Goal: Navigation & Orientation: Find specific page/section

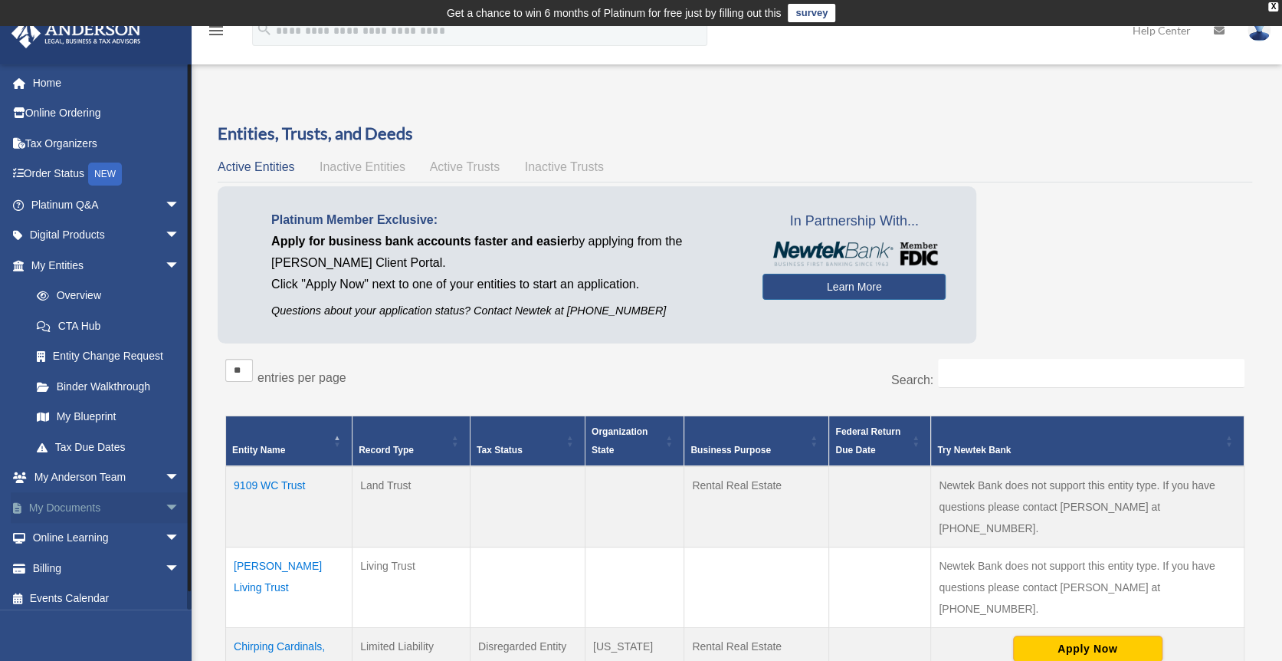
click at [74, 497] on link "My Documents arrow_drop_down" at bounding box center [107, 507] width 192 height 31
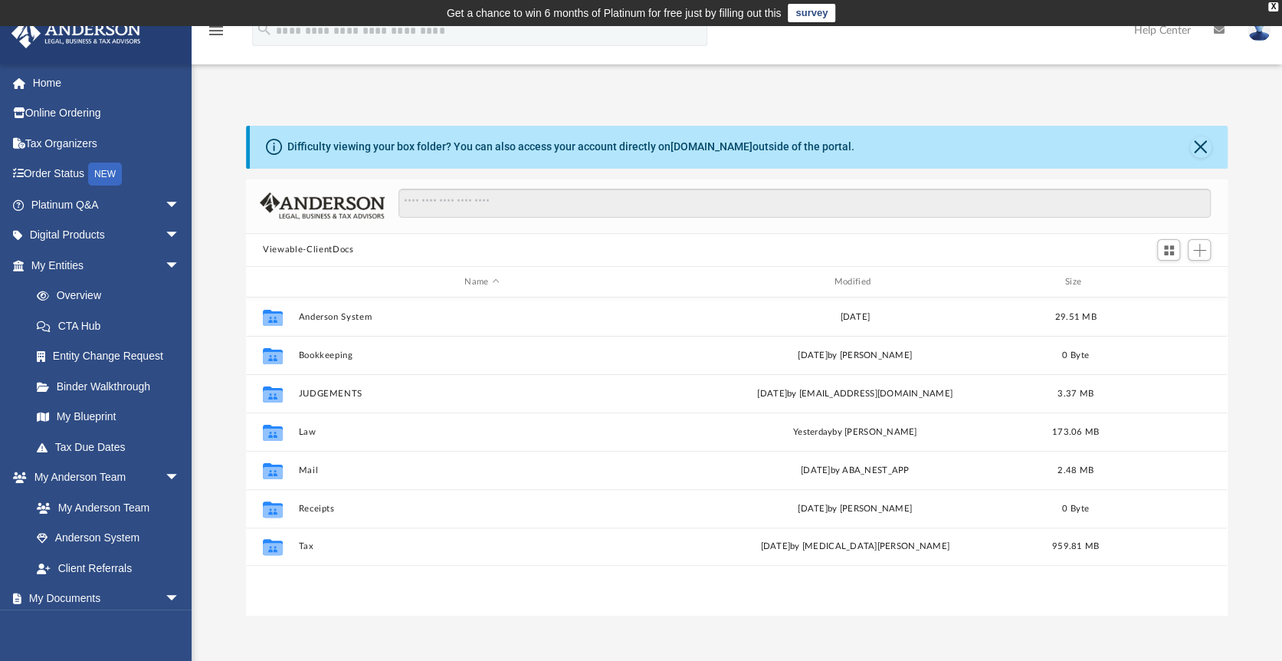
scroll to position [336, 969]
click at [89, 293] on link "Overview" at bounding box center [112, 295] width 182 height 31
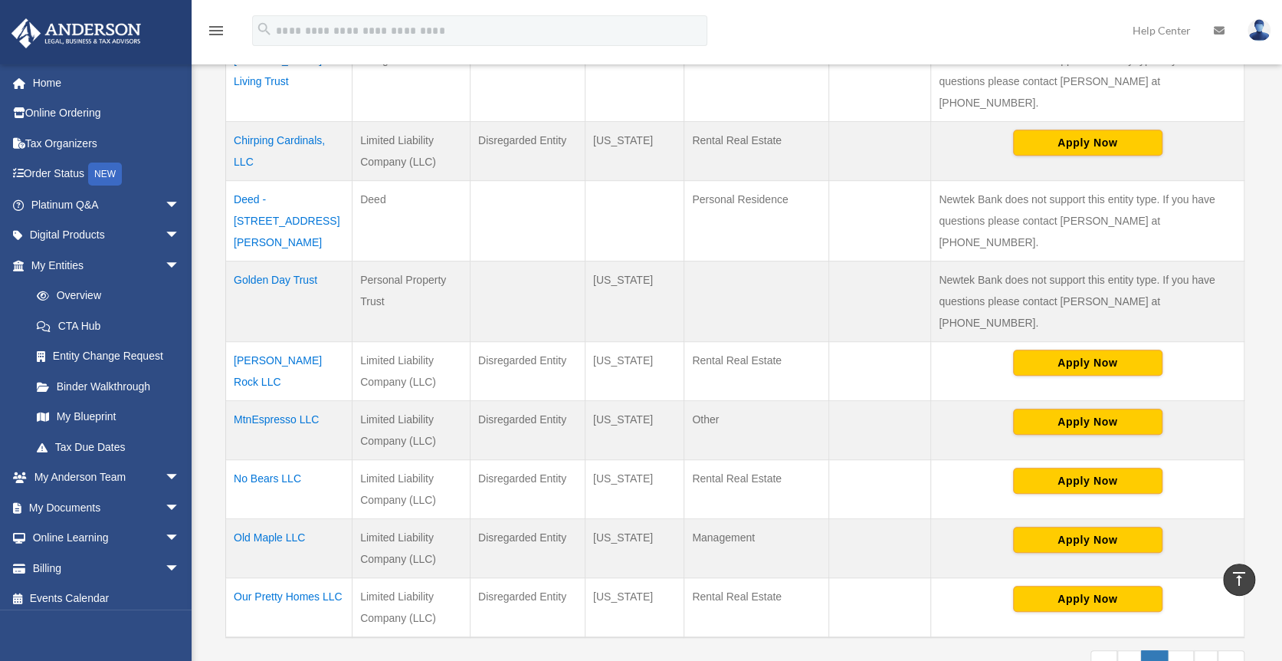
scroll to position [521, 0]
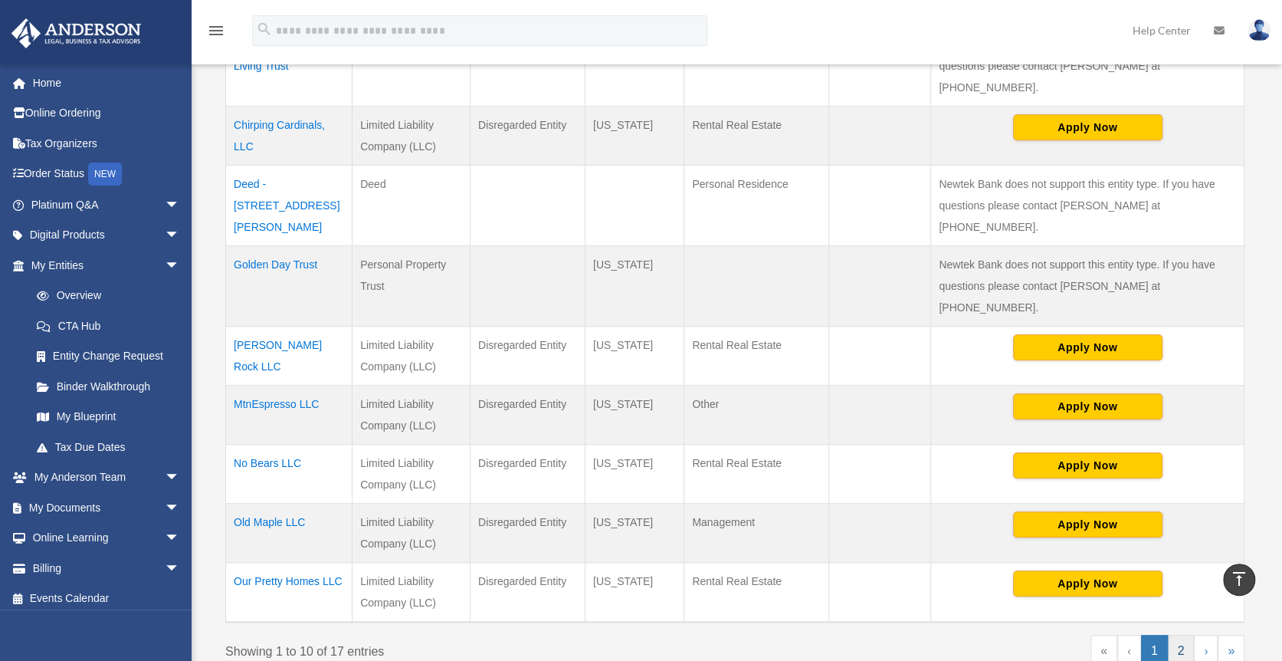
click at [1179, 634] on link "2" at bounding box center [1181, 650] width 27 height 32
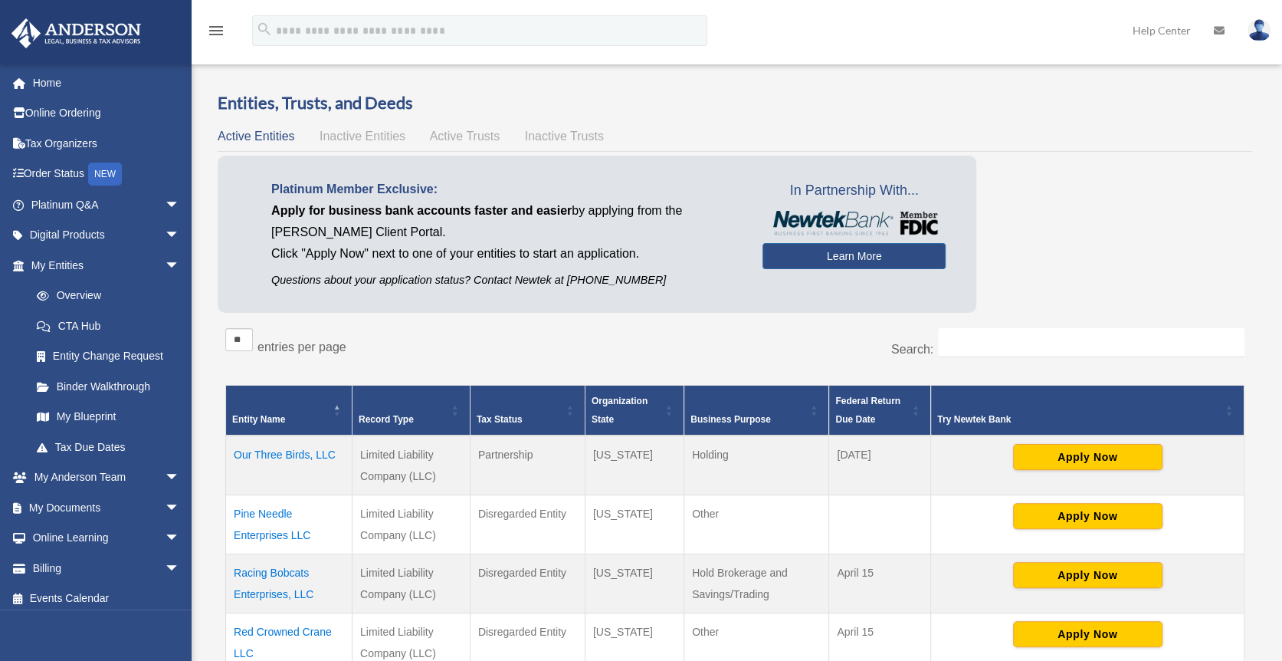
scroll to position [0, 0]
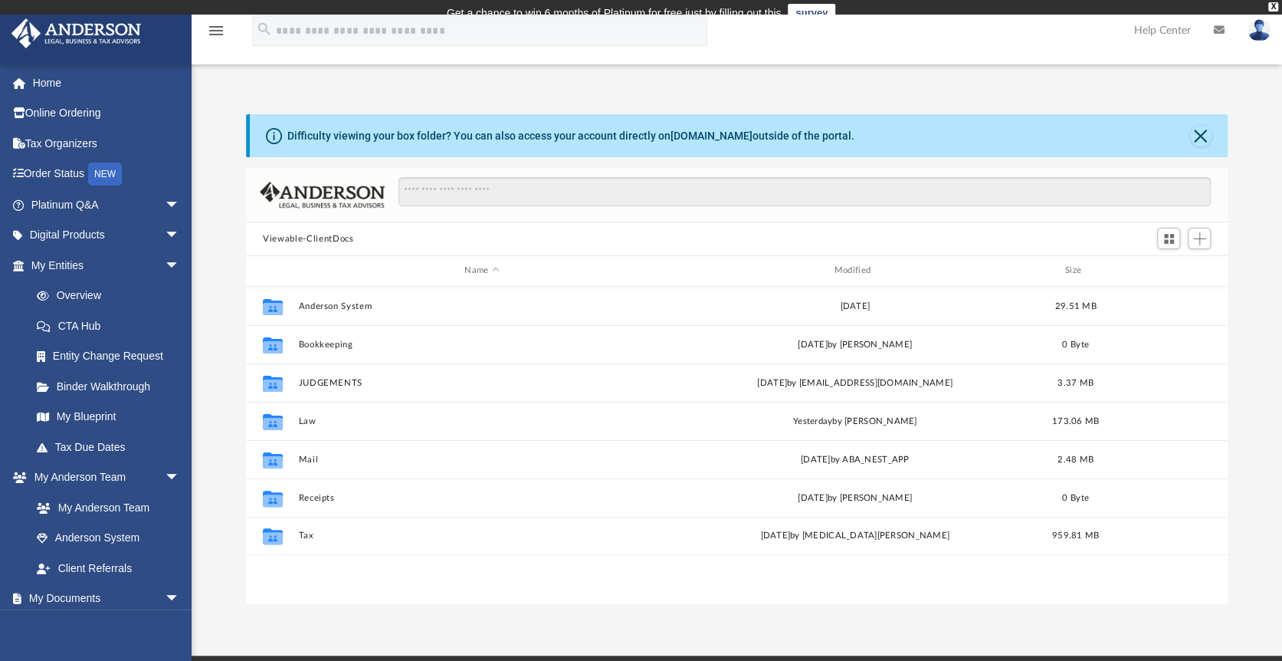
scroll to position [336, 969]
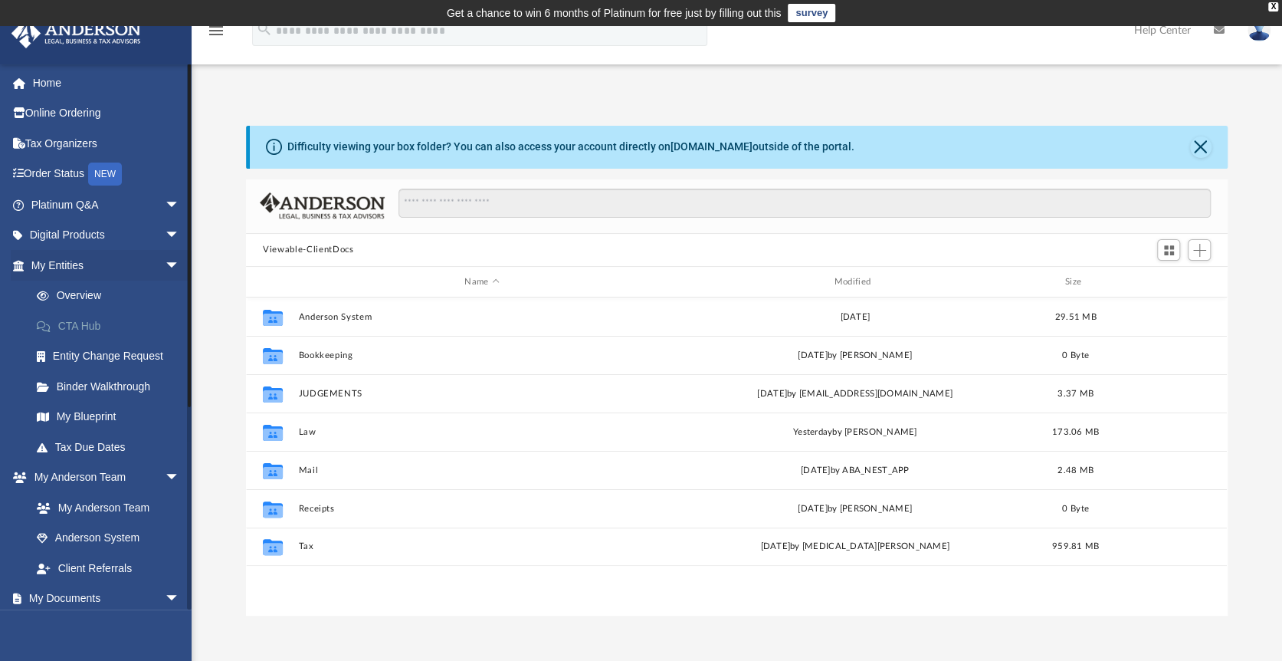
click at [72, 321] on link "CTA Hub" at bounding box center [112, 325] width 182 height 31
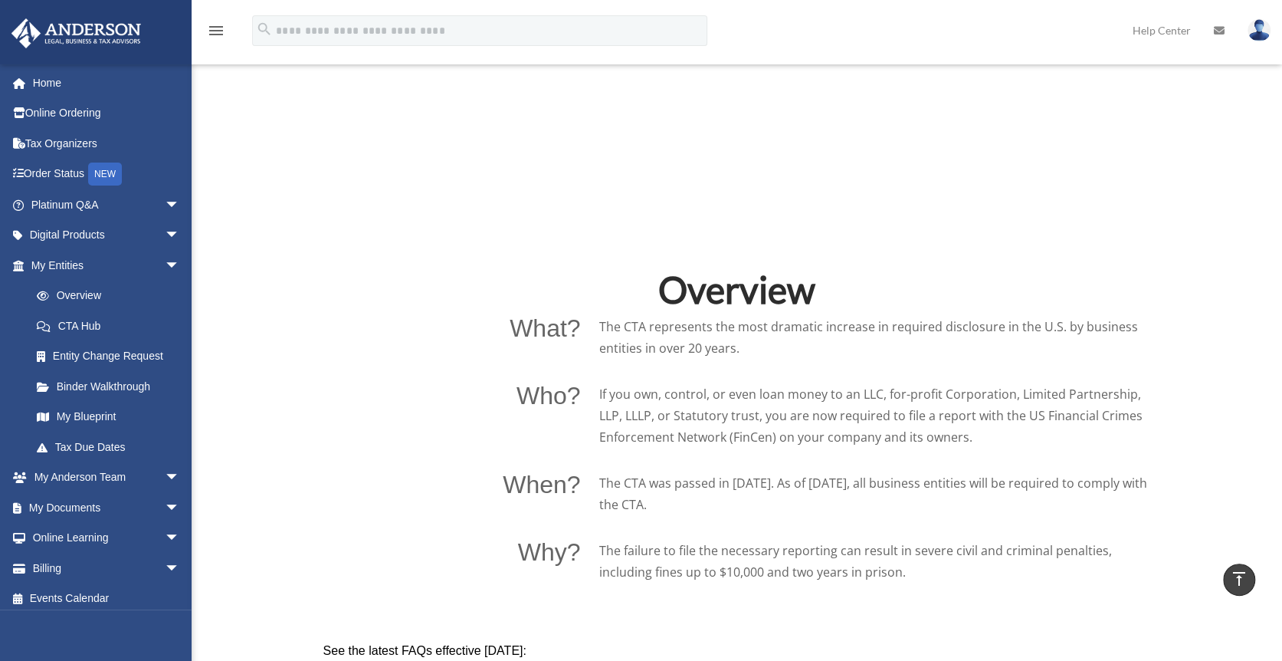
scroll to position [858, 0]
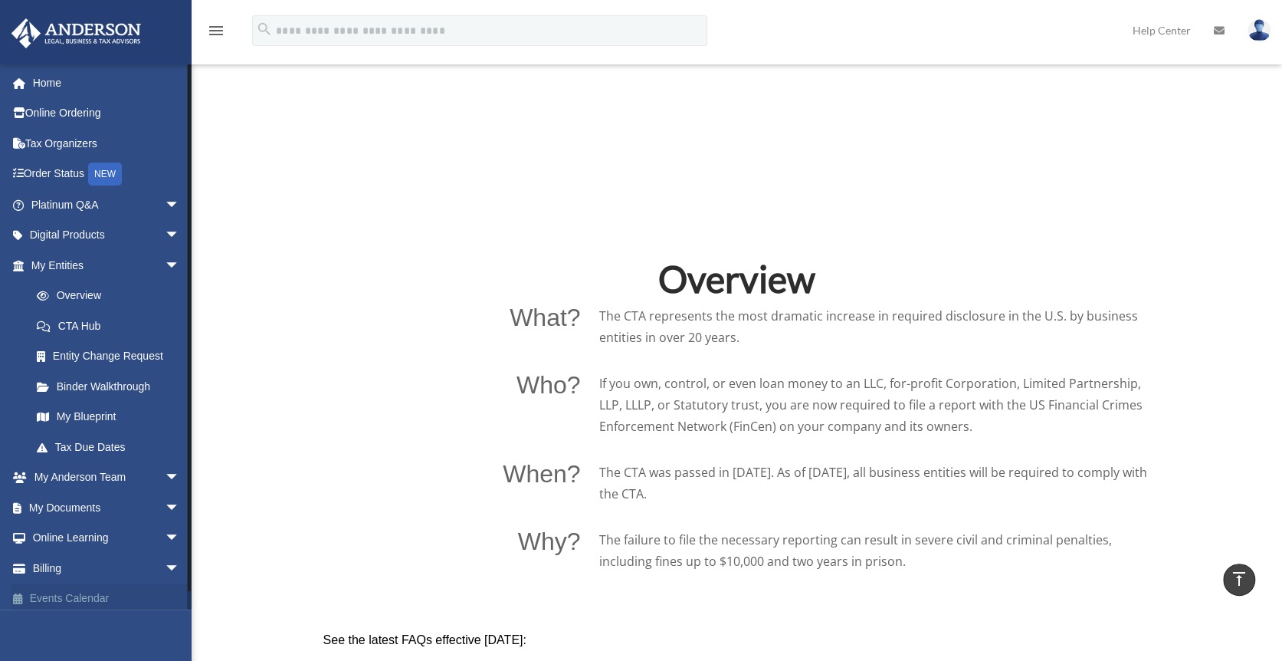
click at [64, 599] on link "Events Calendar" at bounding box center [107, 598] width 192 height 31
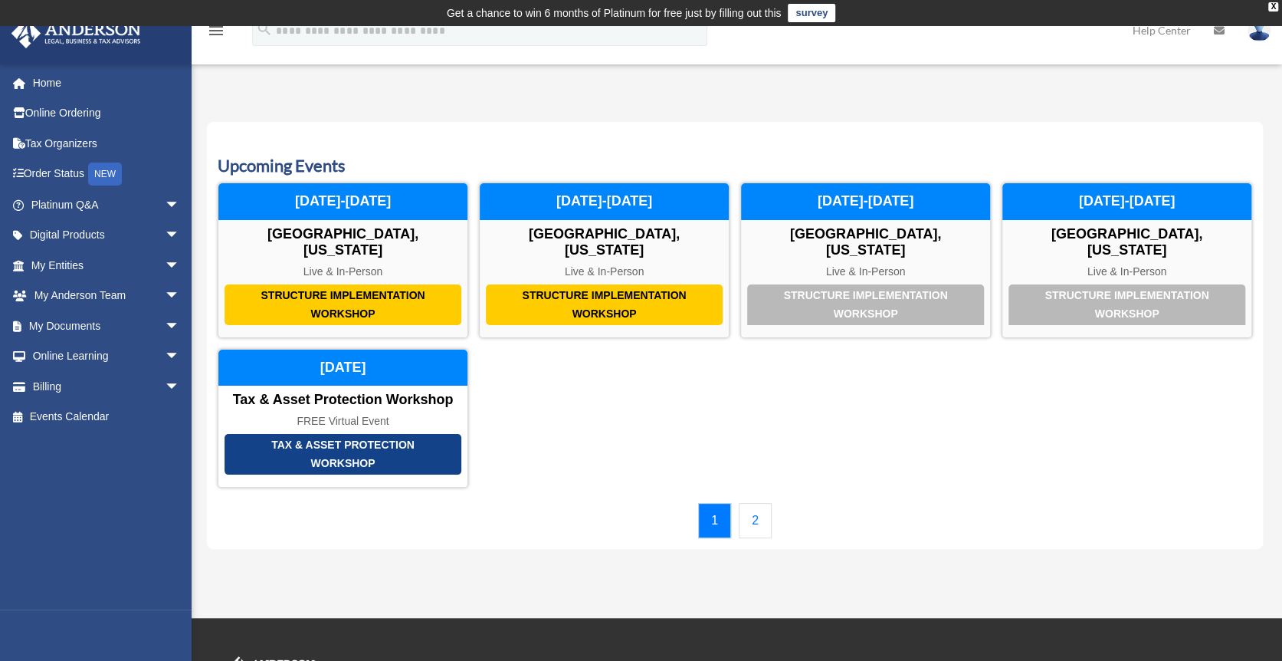
click at [763, 503] on link "2" at bounding box center [755, 520] width 33 height 35
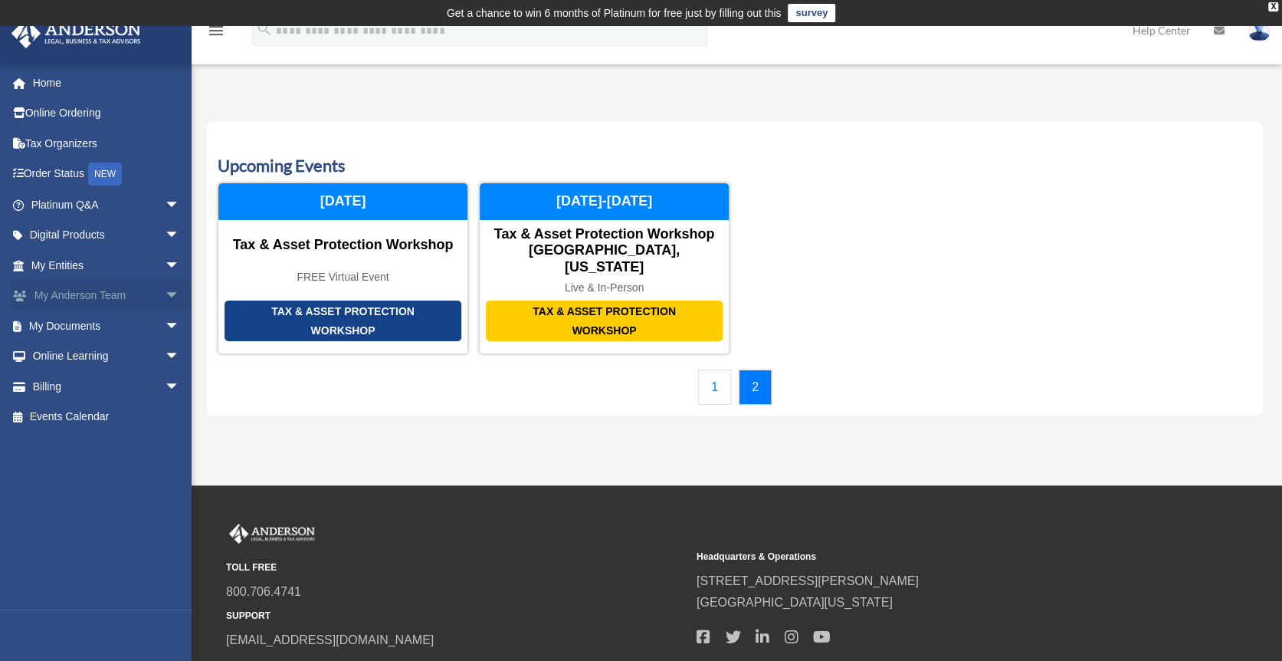
click at [74, 287] on link "My Anderson Team arrow_drop_down" at bounding box center [107, 295] width 192 height 31
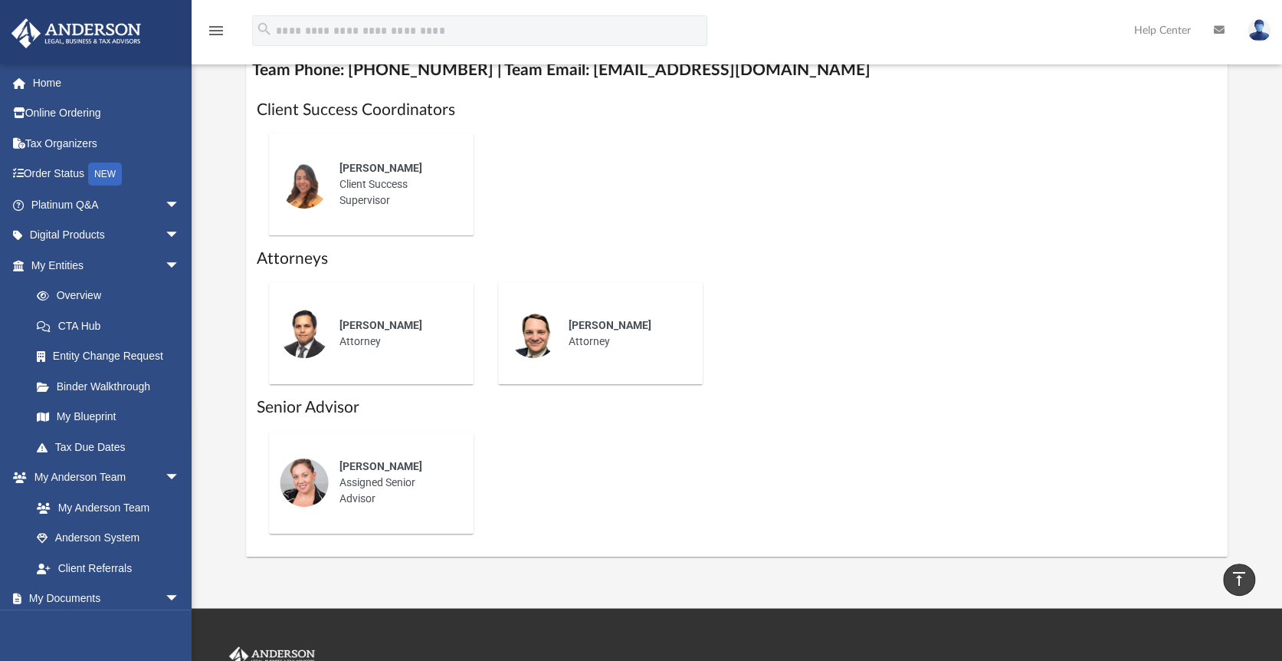
scroll to position [654, 0]
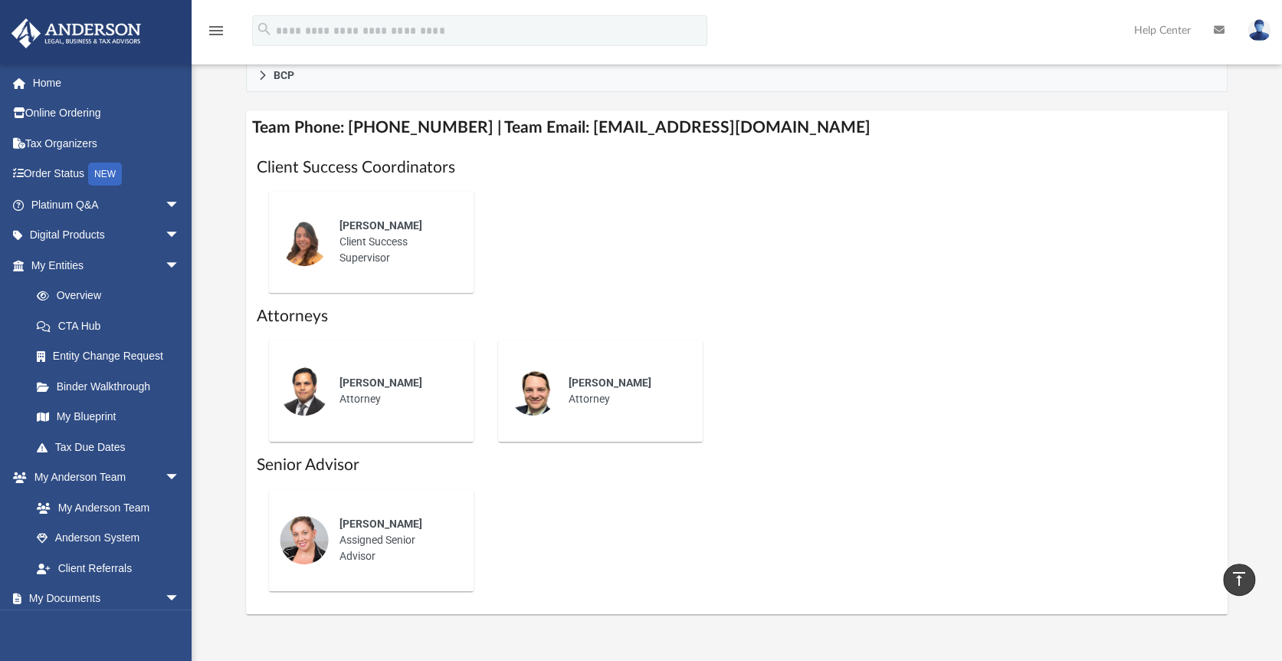
scroll to position [552, 0]
